Goal: Transaction & Acquisition: Book appointment/travel/reservation

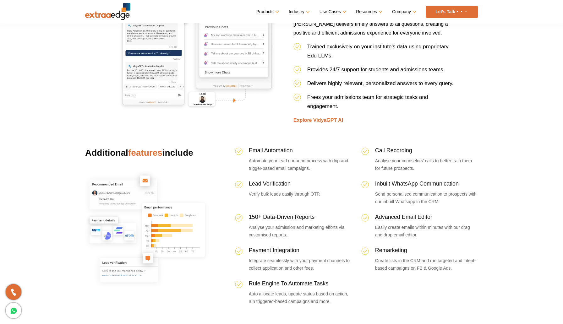
scroll to position [1424, 0]
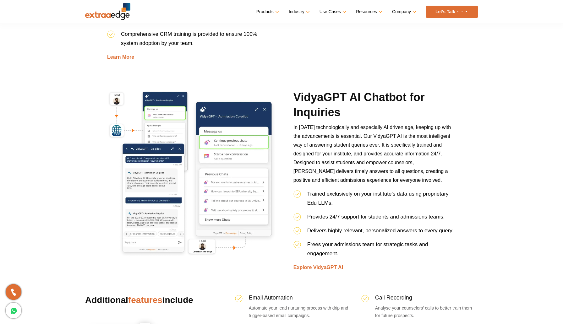
click at [291, 260] on div "VidyaGPT AI Chatbot for Inquiries In today’s technologically and especially AI …" at bounding box center [374, 181] width 172 height 182
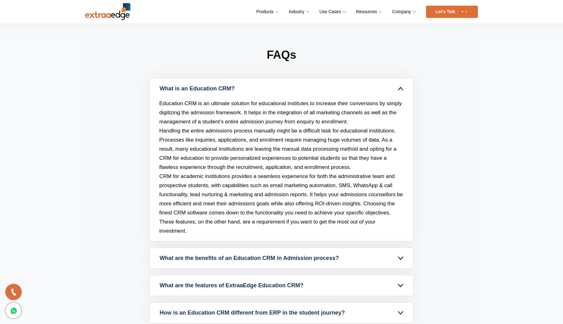
scroll to position [2696, 0]
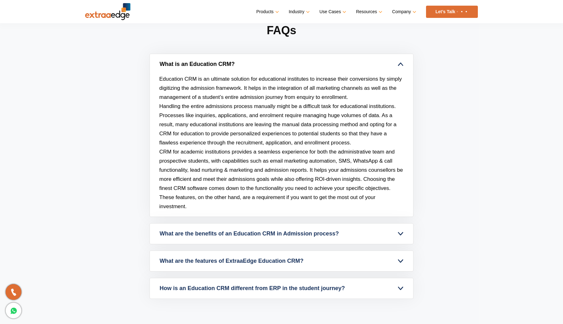
click at [293, 61] on link "What is an Education CRM?" at bounding box center [281, 64] width 263 height 20
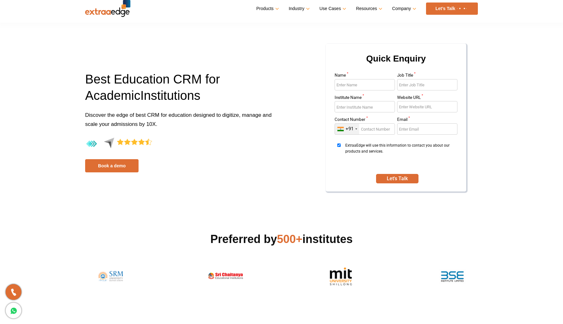
scroll to position [0, 0]
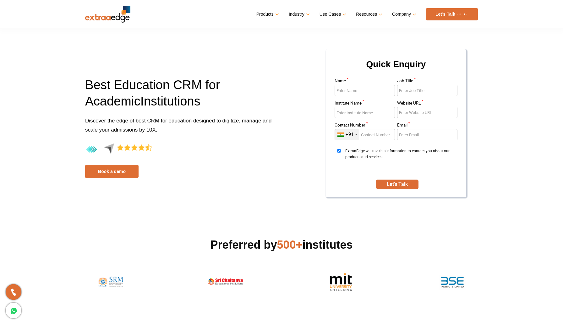
click at [450, 17] on link "Let’s Talk" at bounding box center [452, 14] width 52 height 12
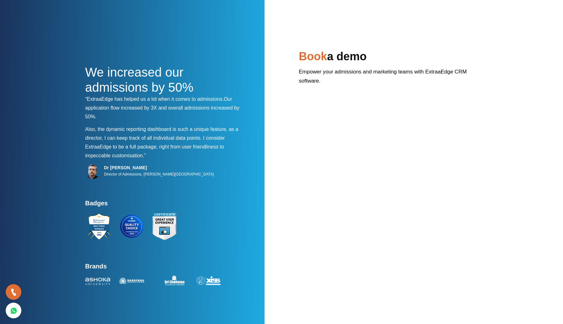
click at [272, 106] on div "We increased our admissions by 50% “ExtraaEdge has helped us a lot when it come…" at bounding box center [281, 168] width 392 height 239
